Goal: Transaction & Acquisition: Purchase product/service

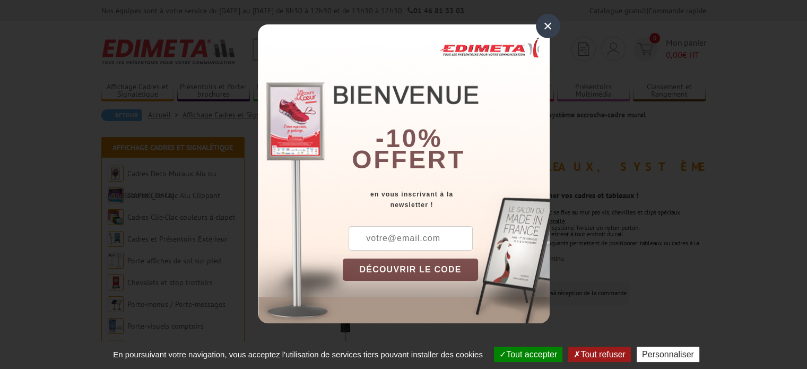
click at [550, 29] on div "×" at bounding box center [548, 26] width 24 height 24
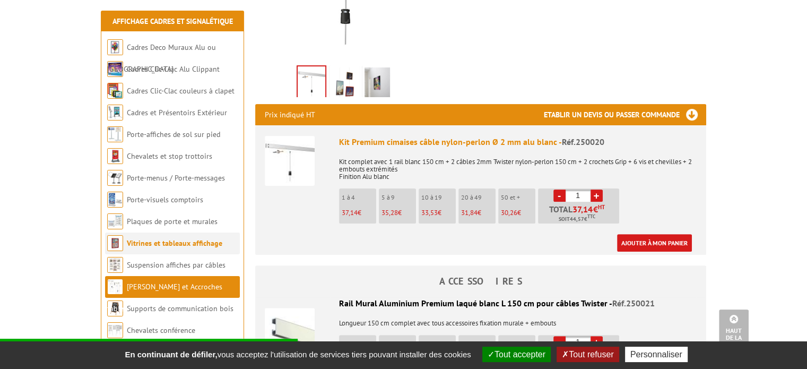
scroll to position [425, 0]
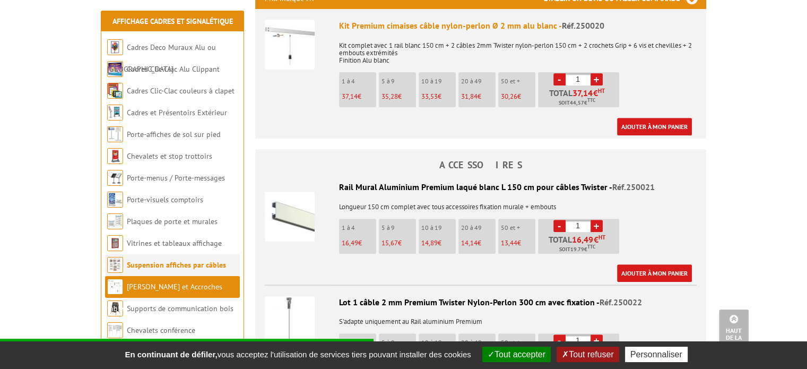
click at [180, 263] on link "Suspension affiches par câbles" at bounding box center [176, 265] width 99 height 10
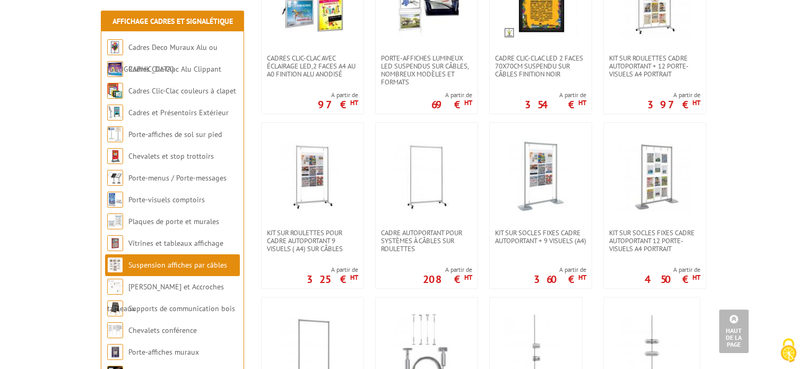
scroll to position [478, 0]
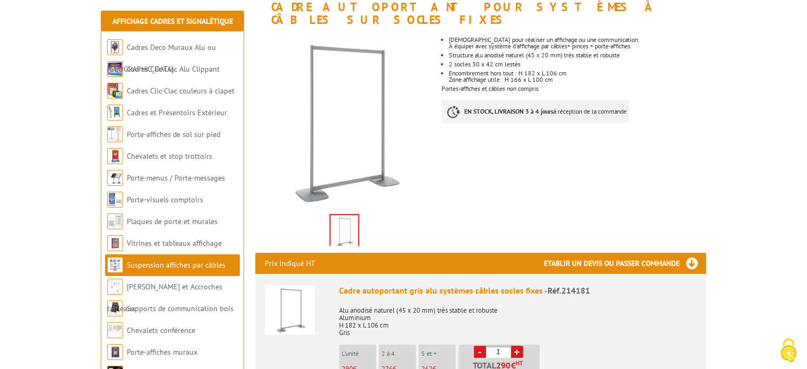
scroll to position [212, 0]
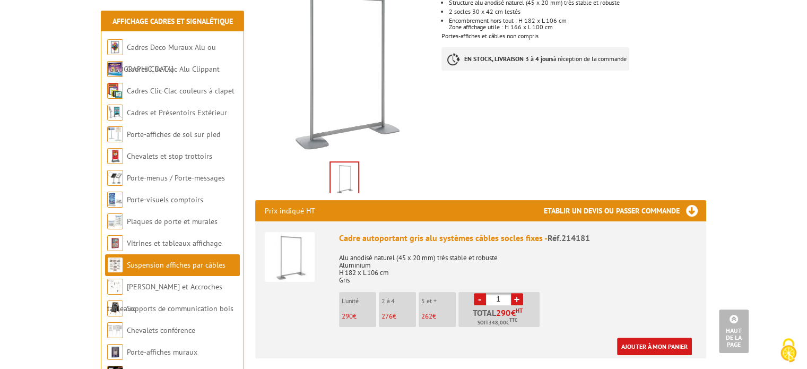
click at [505, 293] on input "1" at bounding box center [498, 299] width 25 height 12
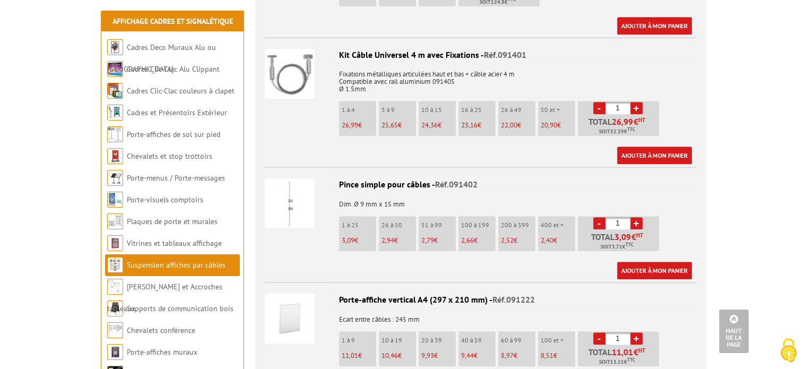
scroll to position [690, 0]
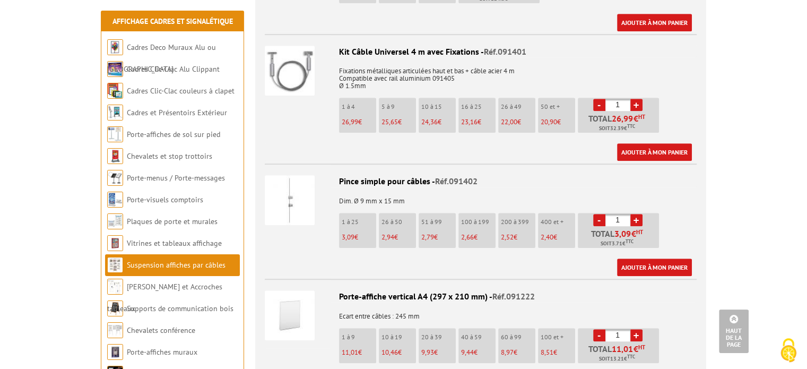
type input "15"
click at [183, 194] on li "Porte-visuels comptoirs" at bounding box center [172, 200] width 135 height 22
click at [166, 201] on link "Porte-visuels comptoirs" at bounding box center [165, 200] width 76 height 10
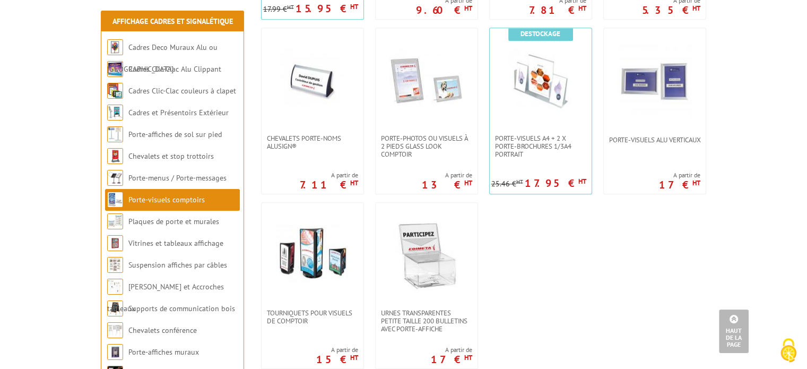
scroll to position [902, 0]
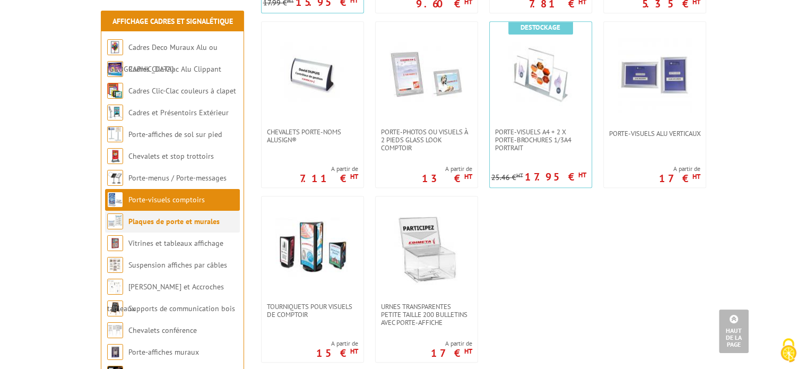
click at [141, 222] on link "Plaques de porte et murales" at bounding box center [173, 222] width 91 height 10
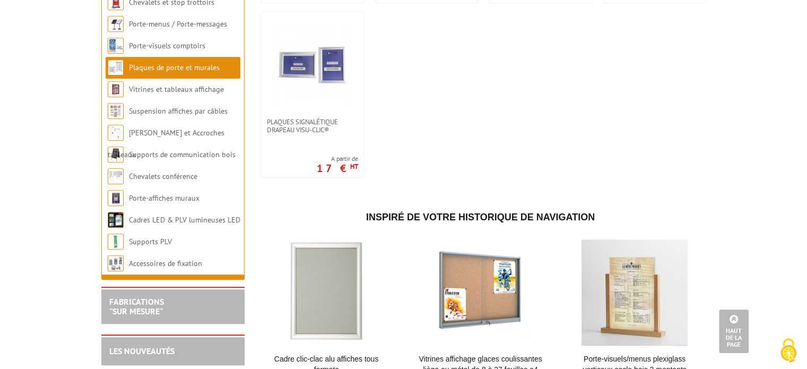
scroll to position [743, 0]
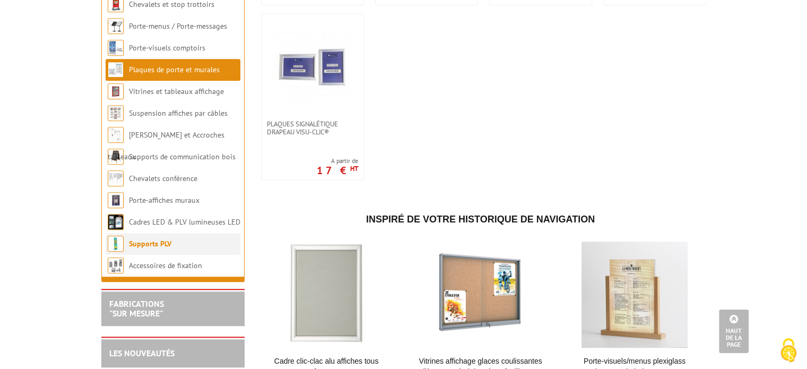
click at [168, 248] on link "Supports PLV" at bounding box center [150, 244] width 42 height 10
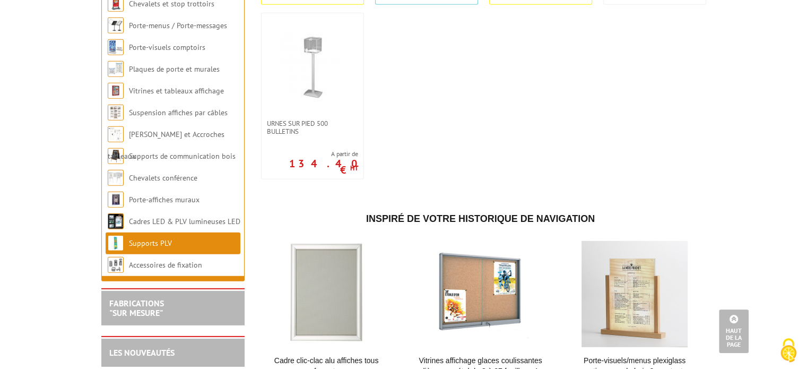
scroll to position [2972, 0]
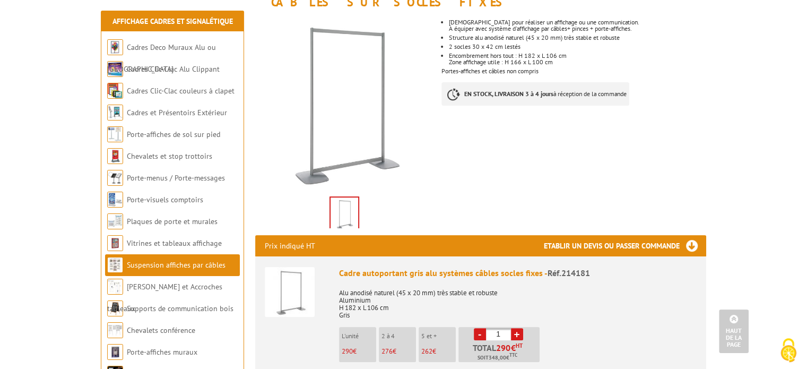
scroll to position [159, 0]
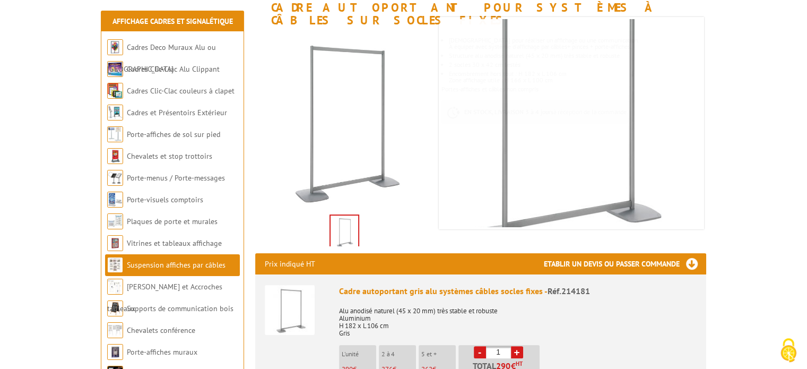
drag, startPoint x: 349, startPoint y: 119, endPoint x: 338, endPoint y: 218, distance: 99.9
click at [338, 218] on img at bounding box center [345, 231] width 28 height 33
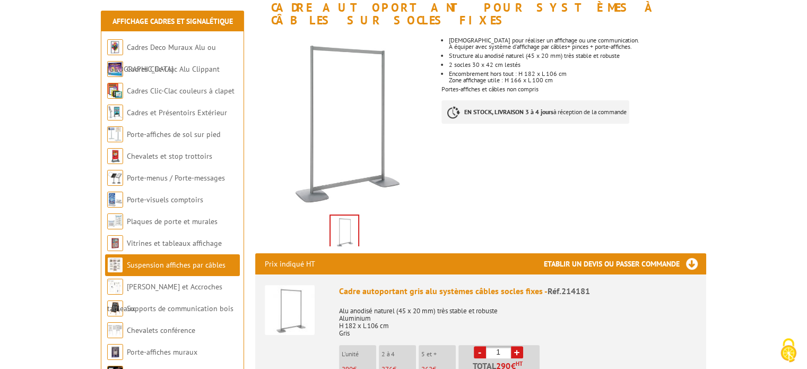
click at [346, 218] on img at bounding box center [345, 231] width 28 height 33
